Goal: Find specific page/section: Find specific page/section

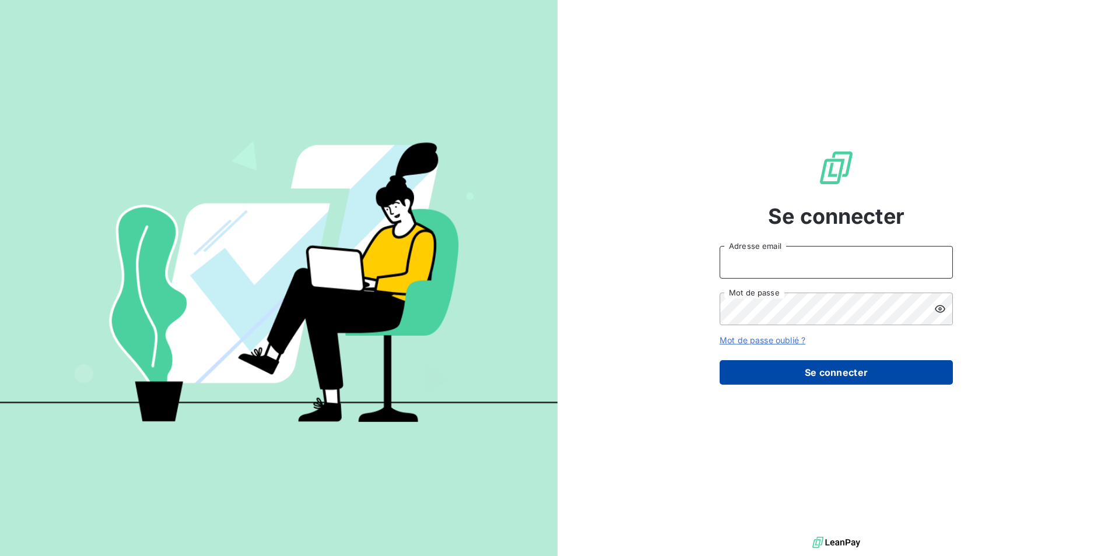
type input "[EMAIL_ADDRESS][DOMAIN_NAME]"
click at [824, 373] on button "Se connecter" at bounding box center [835, 372] width 233 height 24
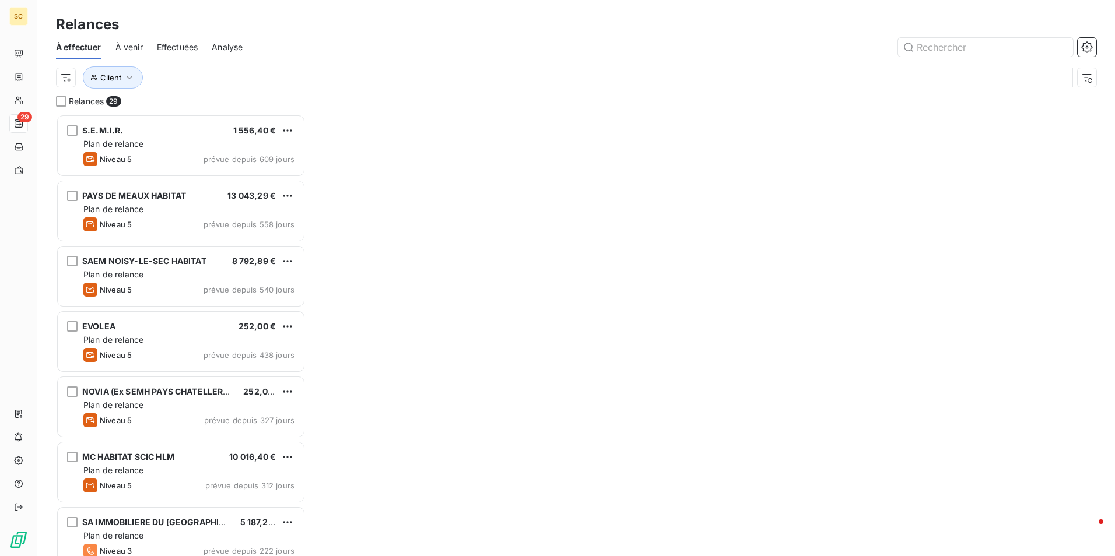
scroll to position [433, 241]
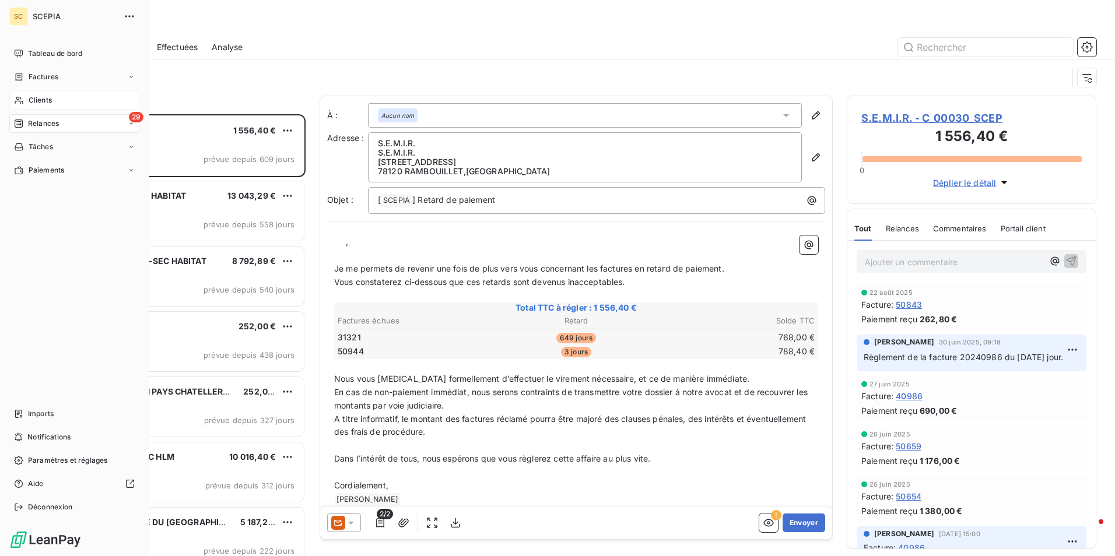
click at [39, 101] on span "Clients" at bounding box center [40, 100] width 23 height 10
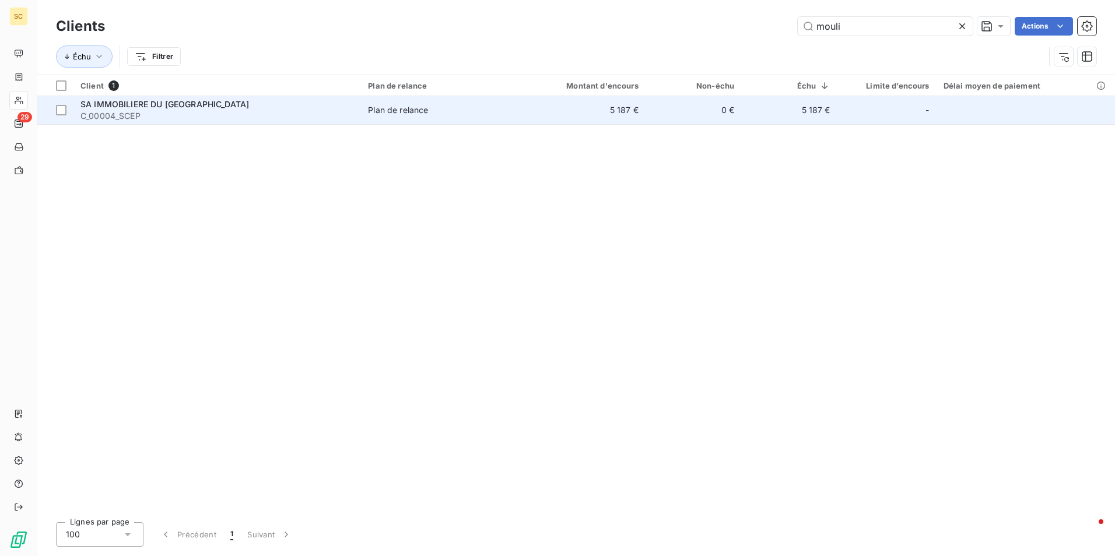
type input "mouli"
click at [107, 109] on div "SA IMMOBILIERE DU [GEOGRAPHIC_DATA]" at bounding box center [216, 105] width 273 height 12
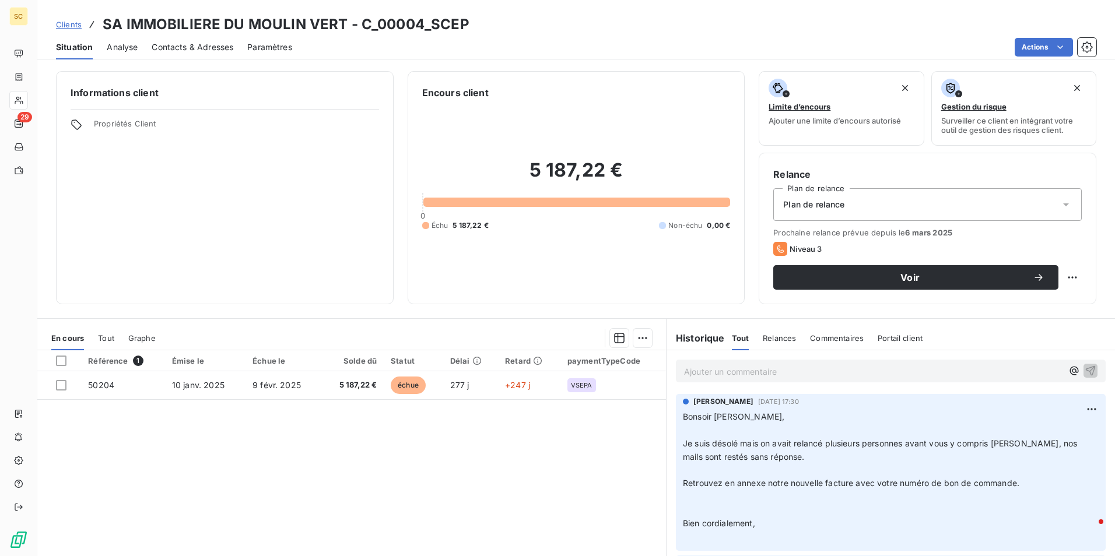
click at [768, 371] on p "Ajouter un commentaire ﻿" at bounding box center [873, 371] width 378 height 15
click at [743, 381] on div "Ajouter un commentaire ﻿" at bounding box center [891, 371] width 430 height 23
click at [744, 375] on p "Ajouter un commentaire ﻿" at bounding box center [873, 371] width 378 height 15
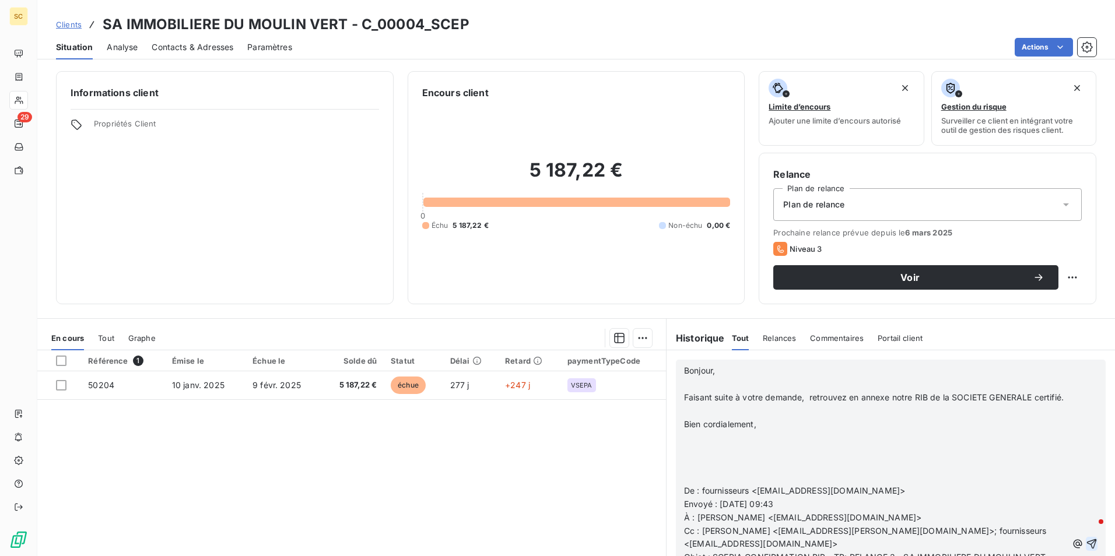
click at [1085, 546] on icon "button" at bounding box center [1091, 544] width 12 height 12
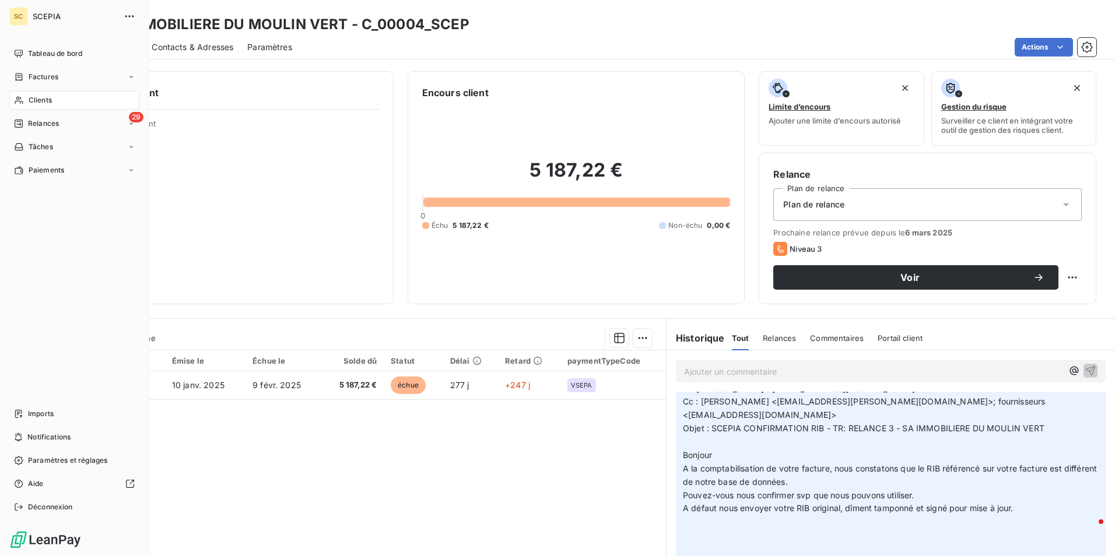
click at [47, 99] on span "Clients" at bounding box center [40, 100] width 23 height 10
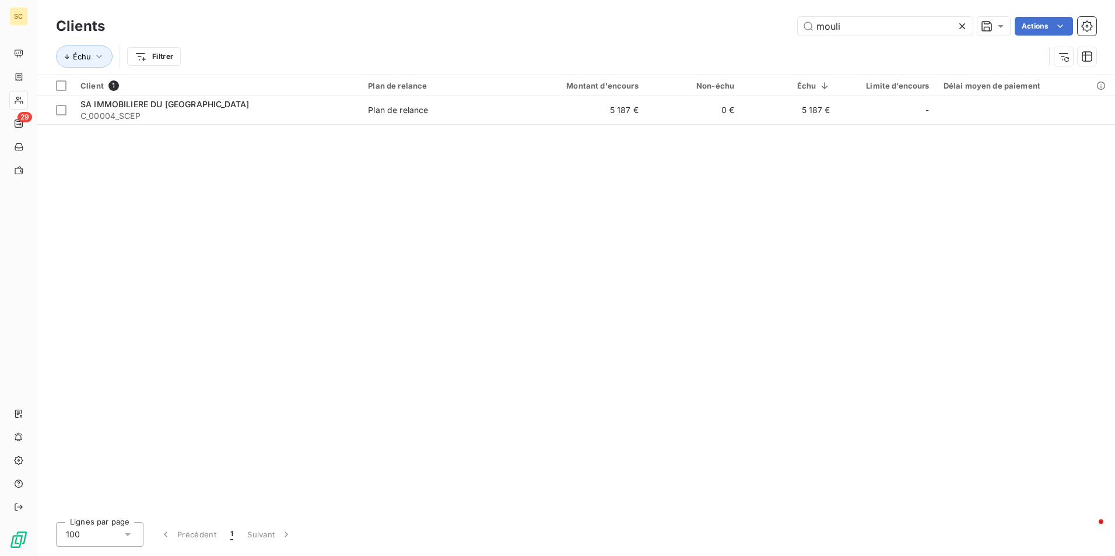
drag, startPoint x: 851, startPoint y: 31, endPoint x: 790, endPoint y: 31, distance: 61.2
click at [790, 31] on div "mouli Actions" at bounding box center [607, 26] width 977 height 19
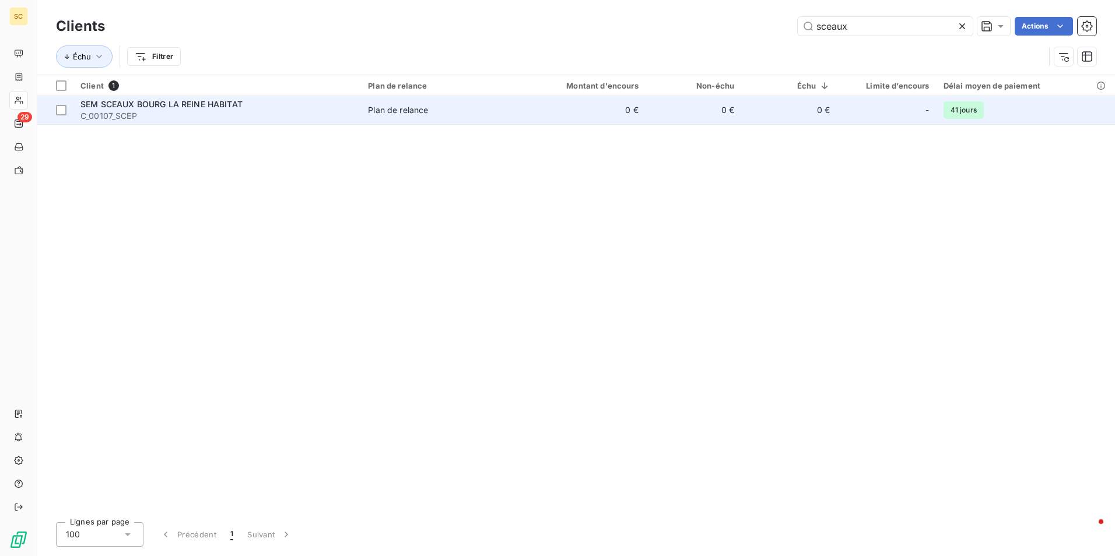
type input "sceaux"
click at [154, 108] on span "SEM SCEAUX BOURG LA REINE HABITAT" at bounding box center [161, 104] width 162 height 10
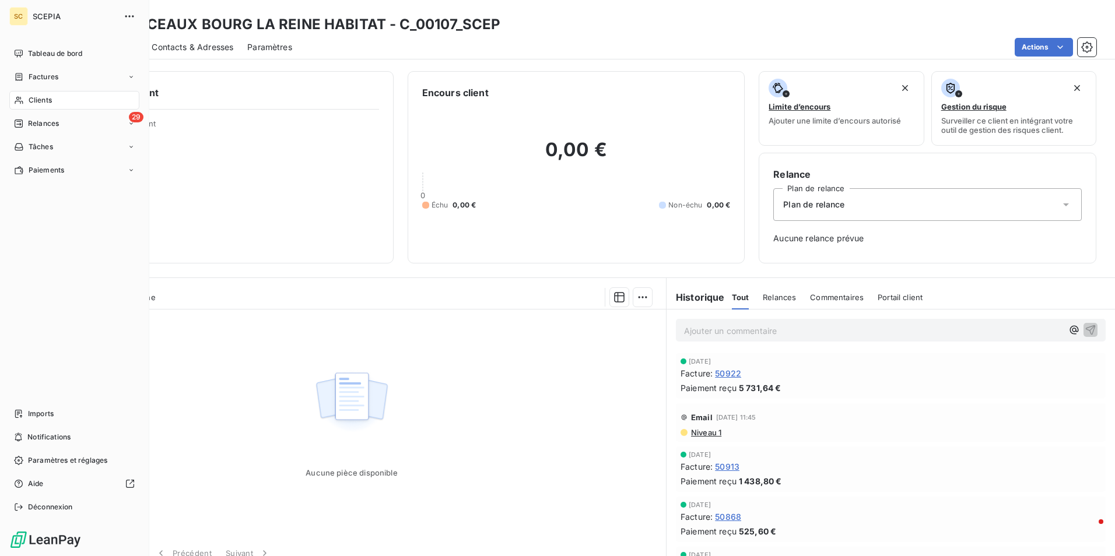
click at [42, 103] on span "Clients" at bounding box center [40, 100] width 23 height 10
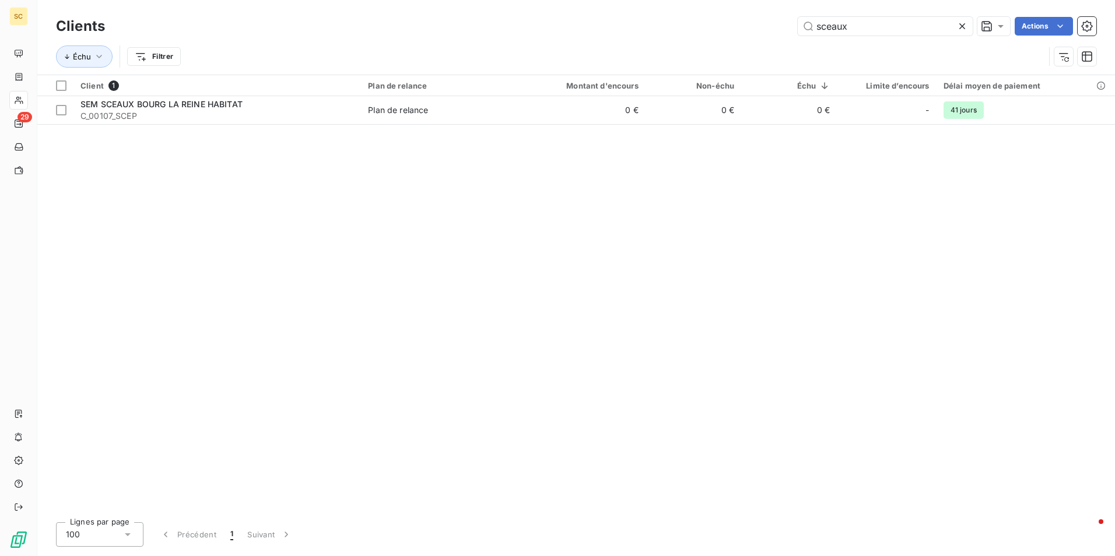
click at [962, 29] on icon at bounding box center [962, 26] width 12 height 12
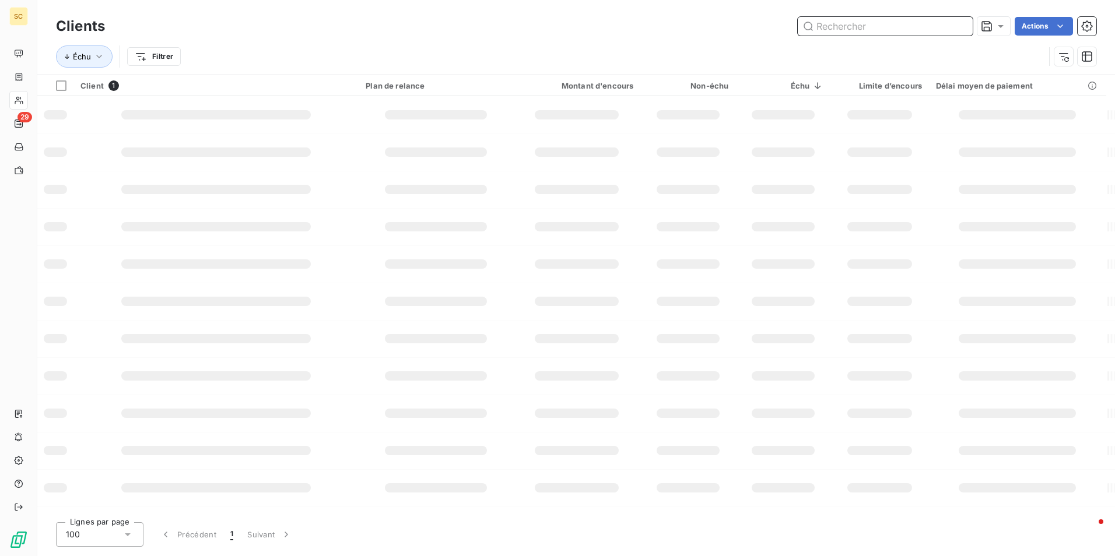
click at [905, 29] on input "text" at bounding box center [884, 26] width 175 height 19
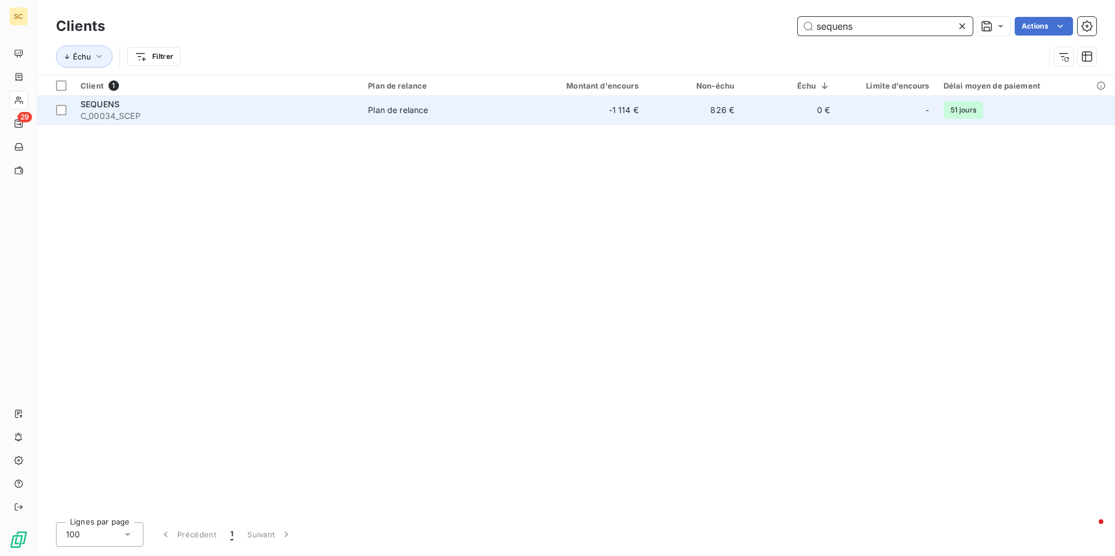
type input "sequens"
click at [90, 108] on span "SEQUENS" at bounding box center [99, 104] width 39 height 10
